Goal: Task Accomplishment & Management: Use online tool/utility

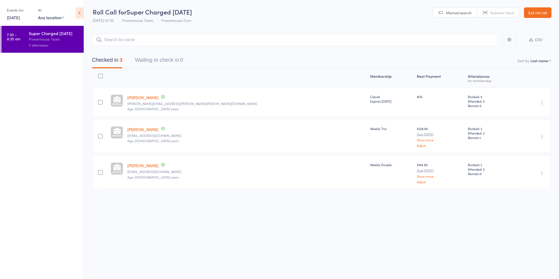
click at [20, 16] on link "11 Oct, 2025" at bounding box center [13, 18] width 13 height 6
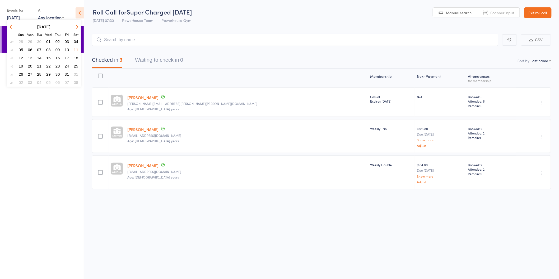
click at [30, 56] on span "13" at bounding box center [30, 58] width 4 height 4
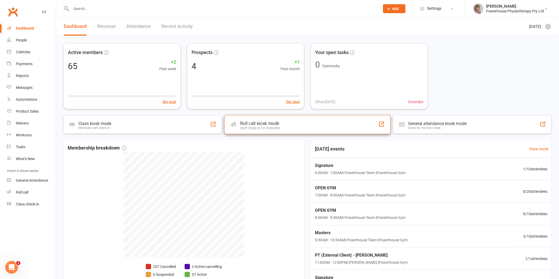
click at [272, 127] on div "Staff check-in for members" at bounding box center [260, 128] width 40 height 4
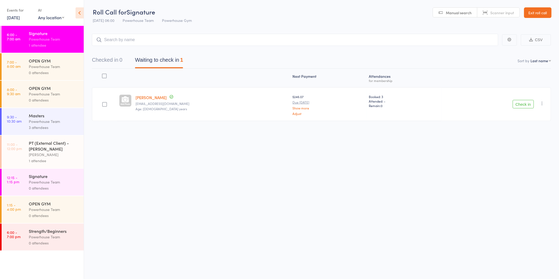
click at [16, 17] on link "[DATE]" at bounding box center [13, 18] width 13 height 6
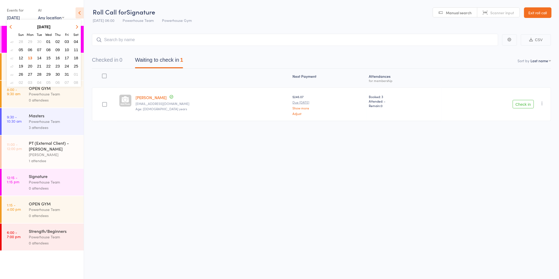
click at [30, 56] on span "13" at bounding box center [30, 58] width 4 height 4
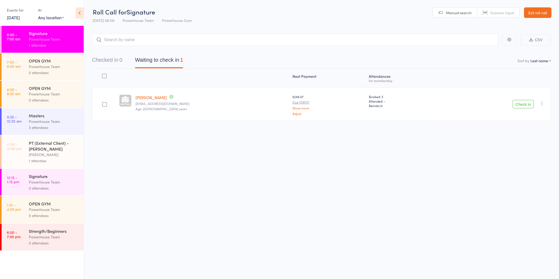
click at [539, 12] on link "Exit roll call" at bounding box center [537, 12] width 27 height 11
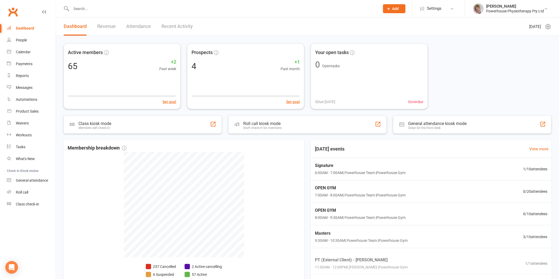
click at [173, 26] on link "Recent Activity" at bounding box center [176, 26] width 31 height 18
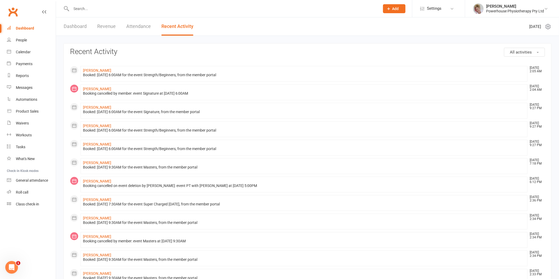
click at [70, 27] on link "Dashboard" at bounding box center [75, 26] width 23 height 18
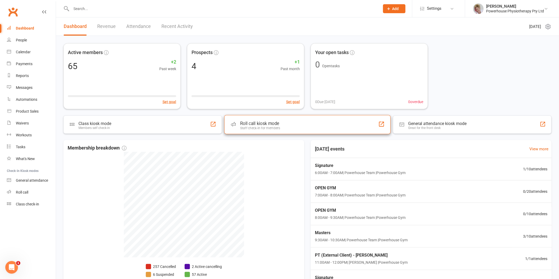
click at [248, 125] on div "Roll call kiosk mode" at bounding box center [260, 123] width 40 height 5
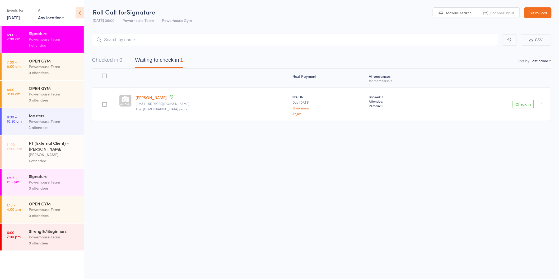
click at [525, 105] on button "Check in" at bounding box center [523, 104] width 21 height 8
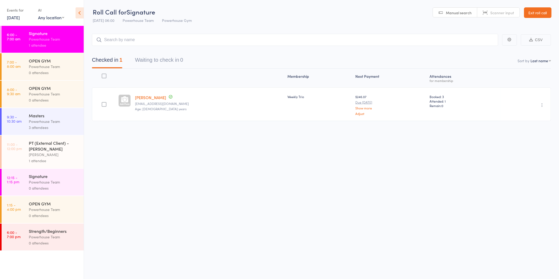
click at [20, 17] on link "[DATE]" at bounding box center [13, 18] width 13 height 6
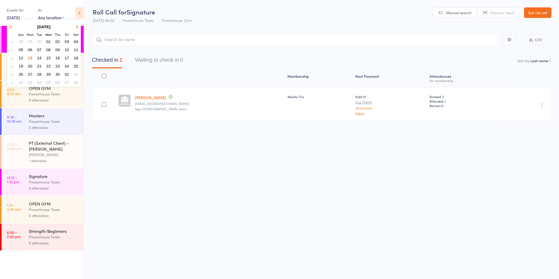
click at [259, 13] on header "Roll Call for Signature [DATE] 06:00 Powerhouse Team Powerhouse Gym Manual sear…" at bounding box center [321, 13] width 475 height 26
